Goal: Navigation & Orientation: Find specific page/section

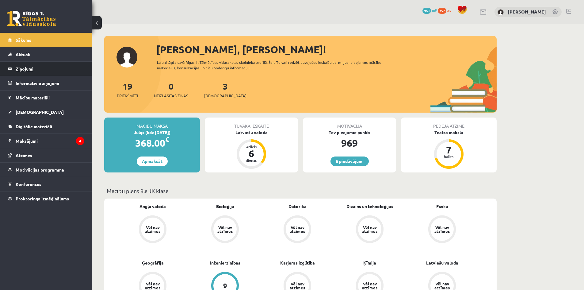
click at [29, 67] on legend "Ziņojumi 0" at bounding box center [50, 69] width 69 height 14
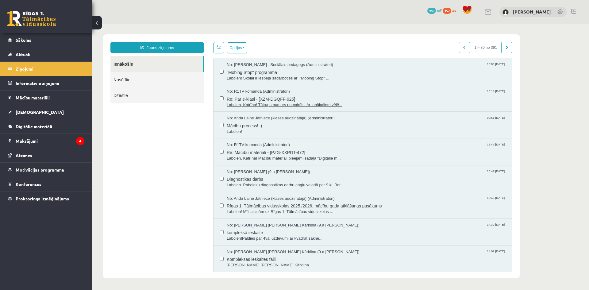
click at [317, 100] on span "Re: Par e-klasi - [XZM-DGQFF-925]" at bounding box center [366, 98] width 279 height 8
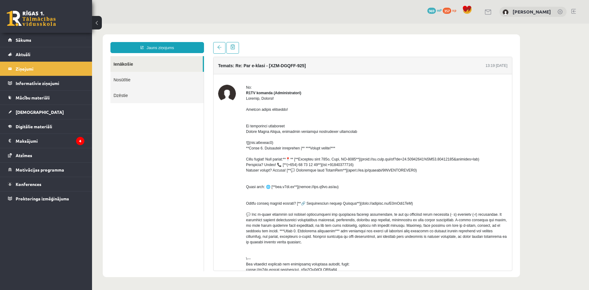
scroll to position [61, 0]
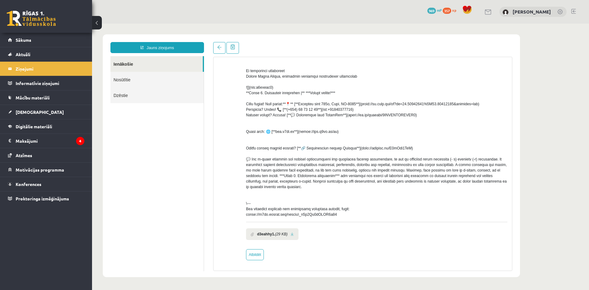
click at [257, 235] on li "d3eahhy1. (29 KB)" at bounding box center [272, 234] width 52 height 12
click at [251, 234] on span at bounding box center [251, 234] width 3 height 4
click at [292, 234] on link at bounding box center [291, 234] width 3 height 4
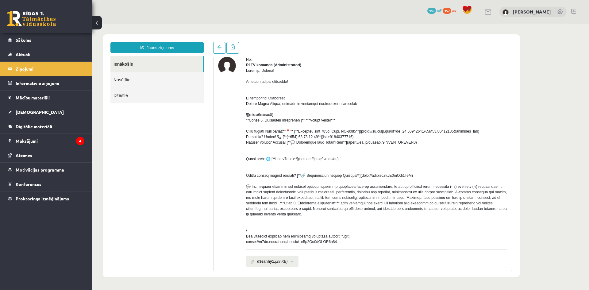
scroll to position [0, 0]
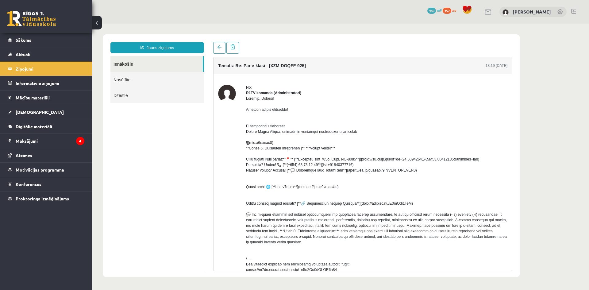
click at [131, 79] on link "Nosūtītie" at bounding box center [156, 80] width 93 height 16
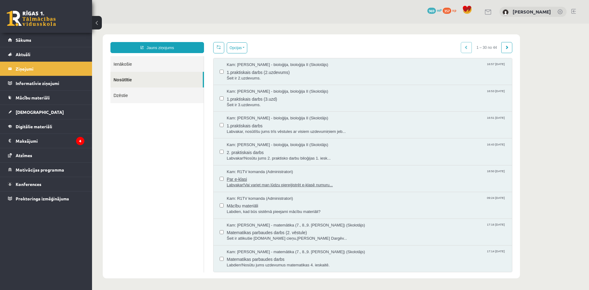
click at [265, 182] on span "Labvakar!Vai variet man lūdzu piereģistrēt e-klasē numuru..." at bounding box center [366, 185] width 279 height 6
click at [136, 62] on link "Ienākošie" at bounding box center [156, 64] width 93 height 16
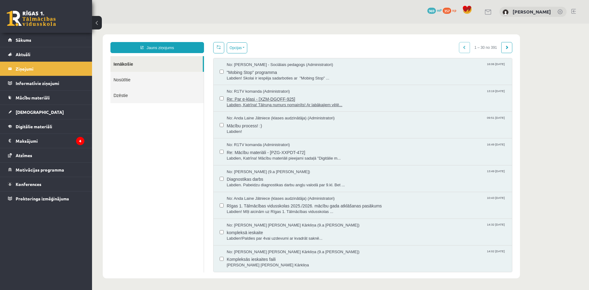
click at [267, 98] on span "Re: Par e-klasi - [XZM-DGQFF-925]" at bounding box center [366, 98] width 279 height 8
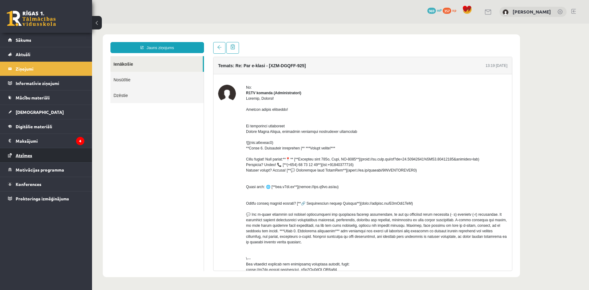
click at [28, 154] on span "Atzīmes" at bounding box center [24, 155] width 17 height 6
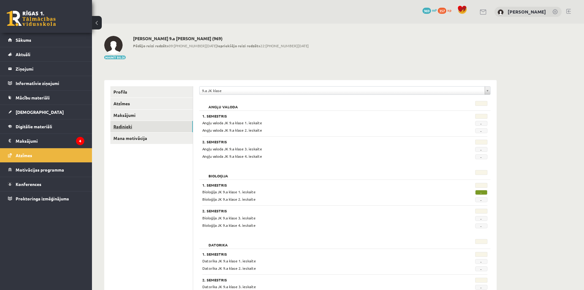
click at [118, 125] on link "Radinieki" at bounding box center [151, 126] width 82 height 11
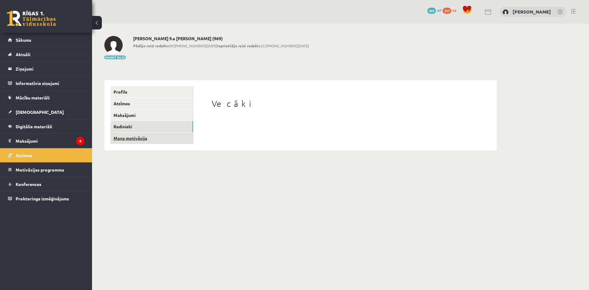
click at [124, 136] on link "Mana motivācija" at bounding box center [151, 137] width 82 height 11
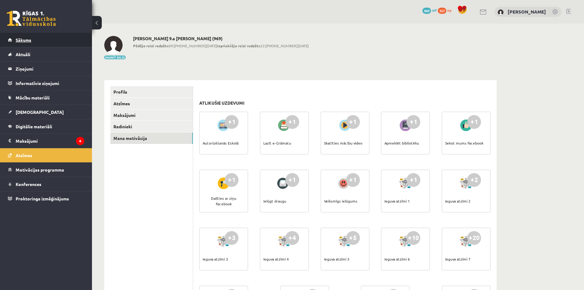
click at [36, 38] on link "Sākums" at bounding box center [46, 40] width 76 height 14
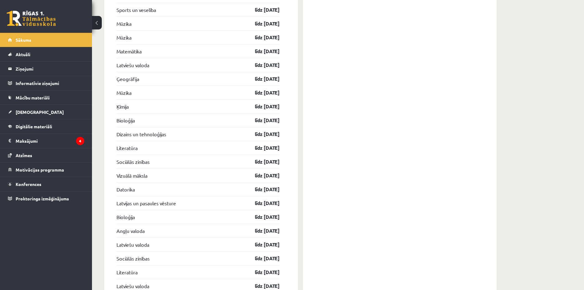
scroll to position [1103, 0]
